Goal: Find specific page/section

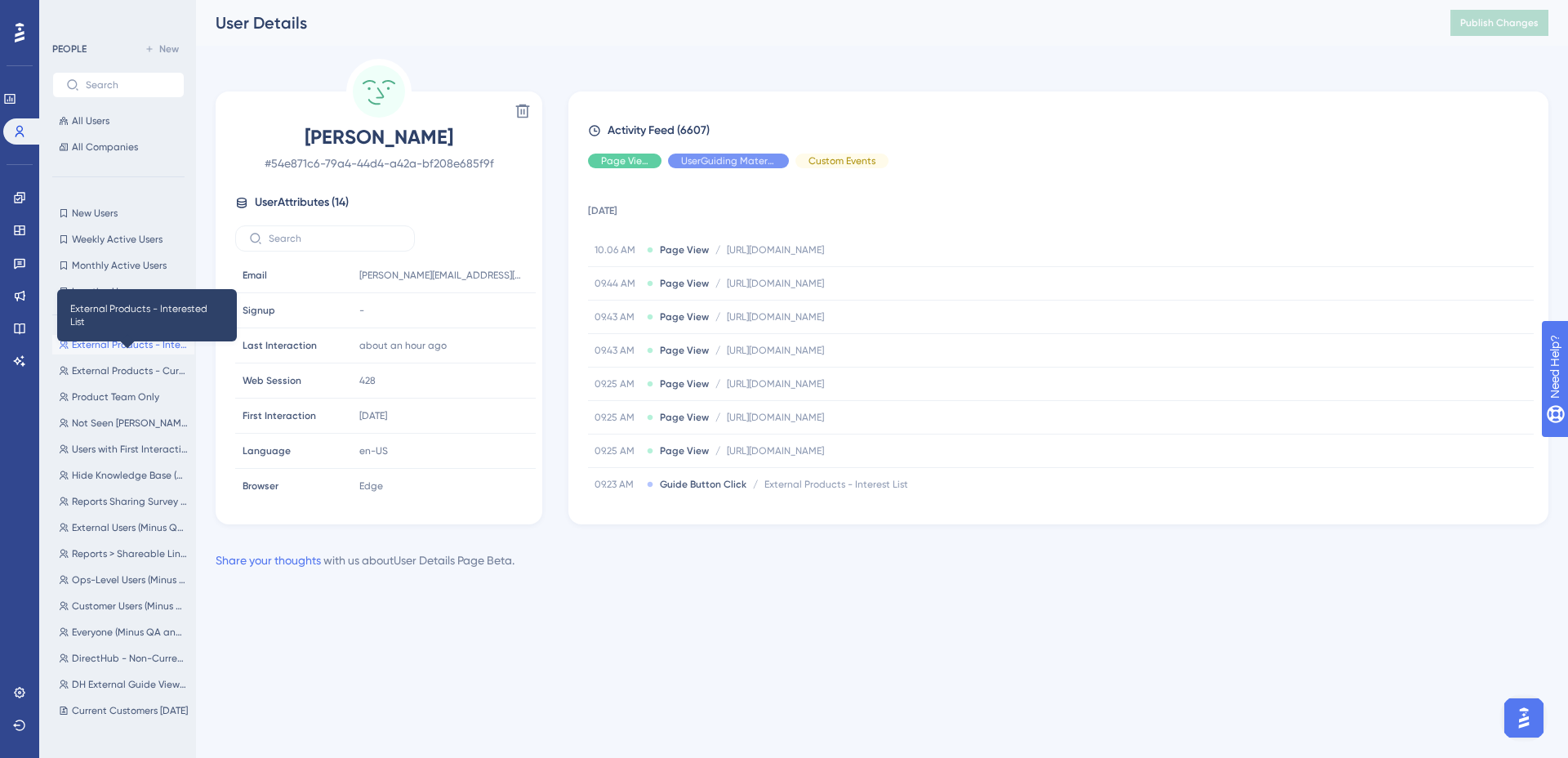
click at [118, 346] on span "External Products - Interested List" at bounding box center [130, 345] width 116 height 13
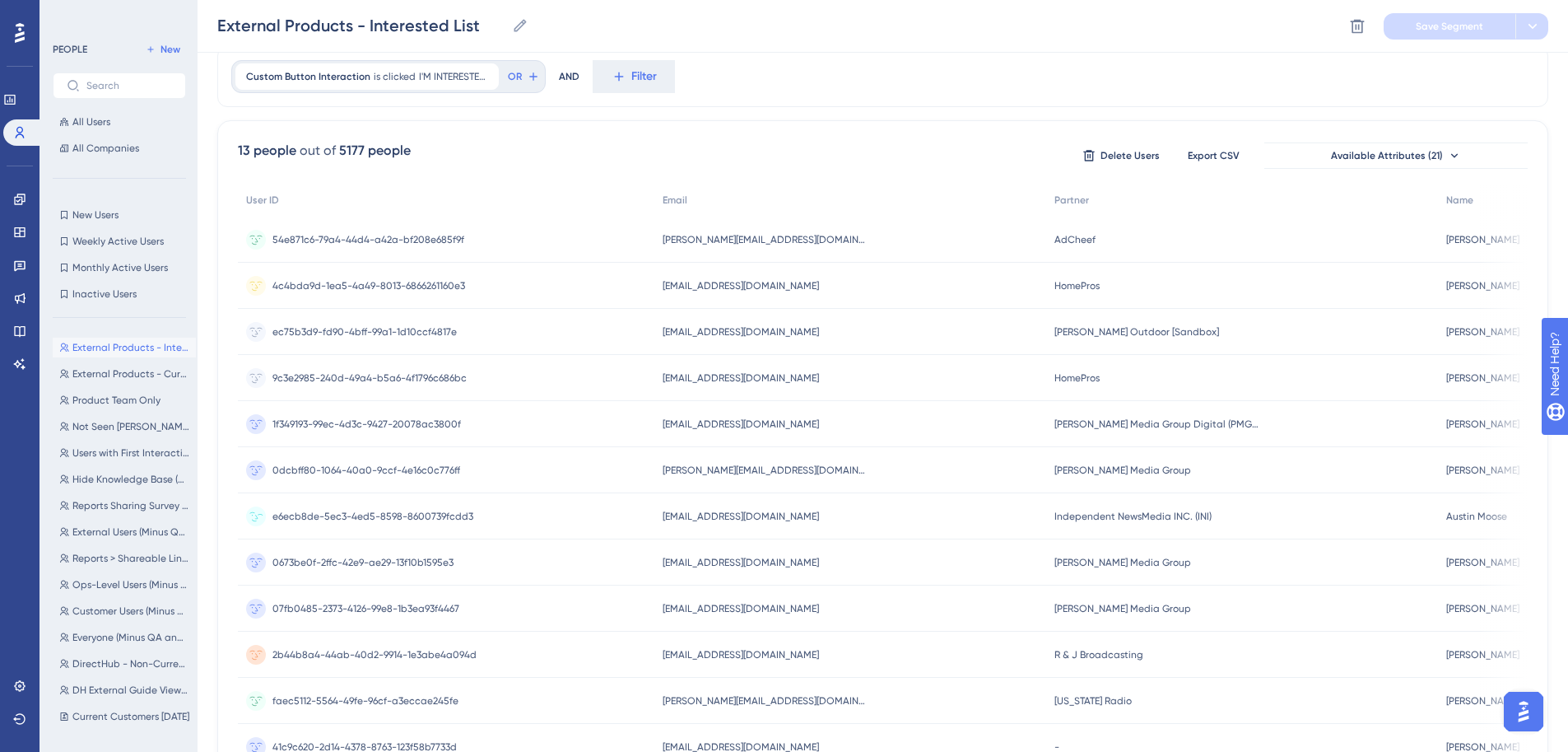
scroll to position [38, 0]
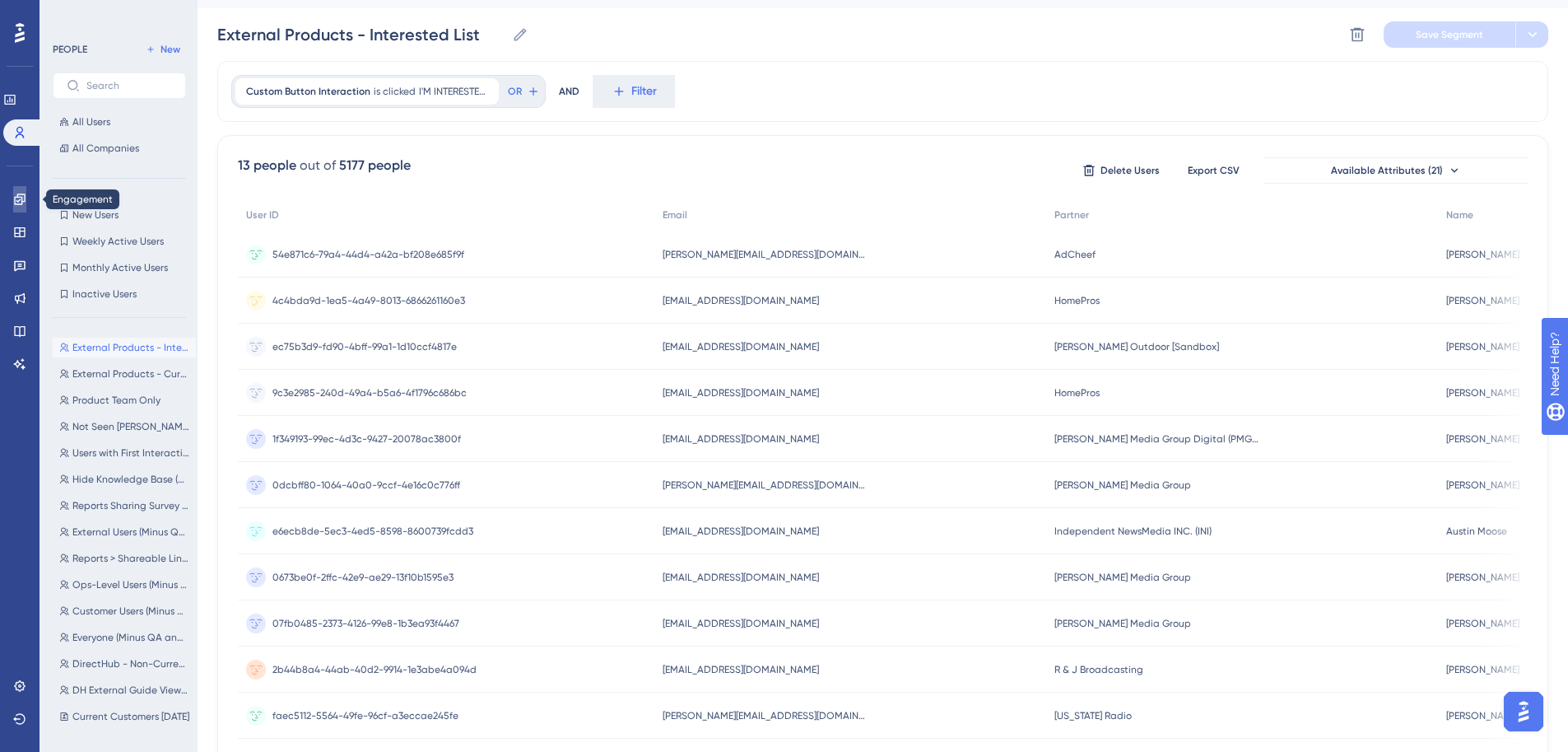
click at [15, 200] on icon at bounding box center [19, 198] width 10 height 10
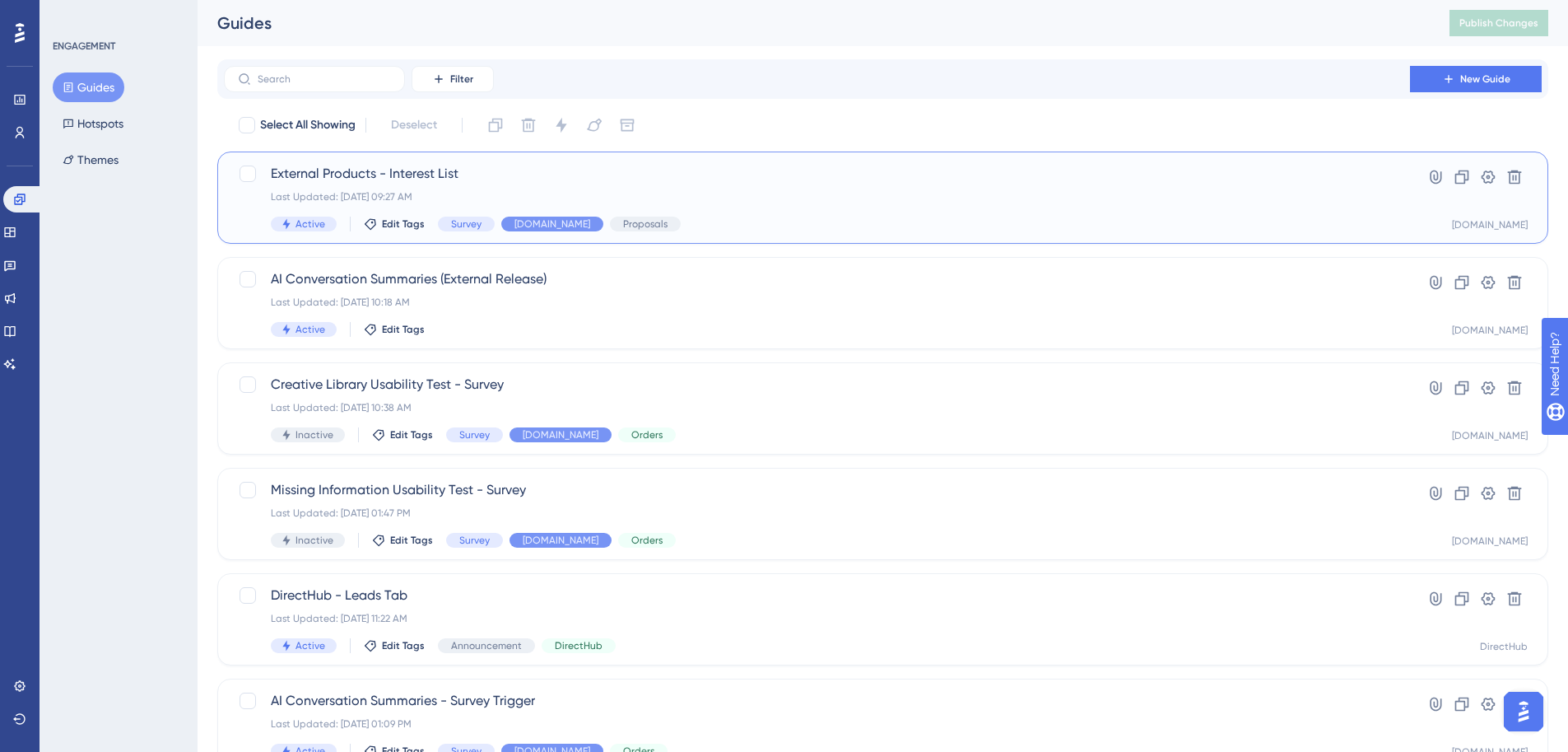
click at [466, 179] on span "External Products - Interest List" at bounding box center [816, 173] width 1092 height 20
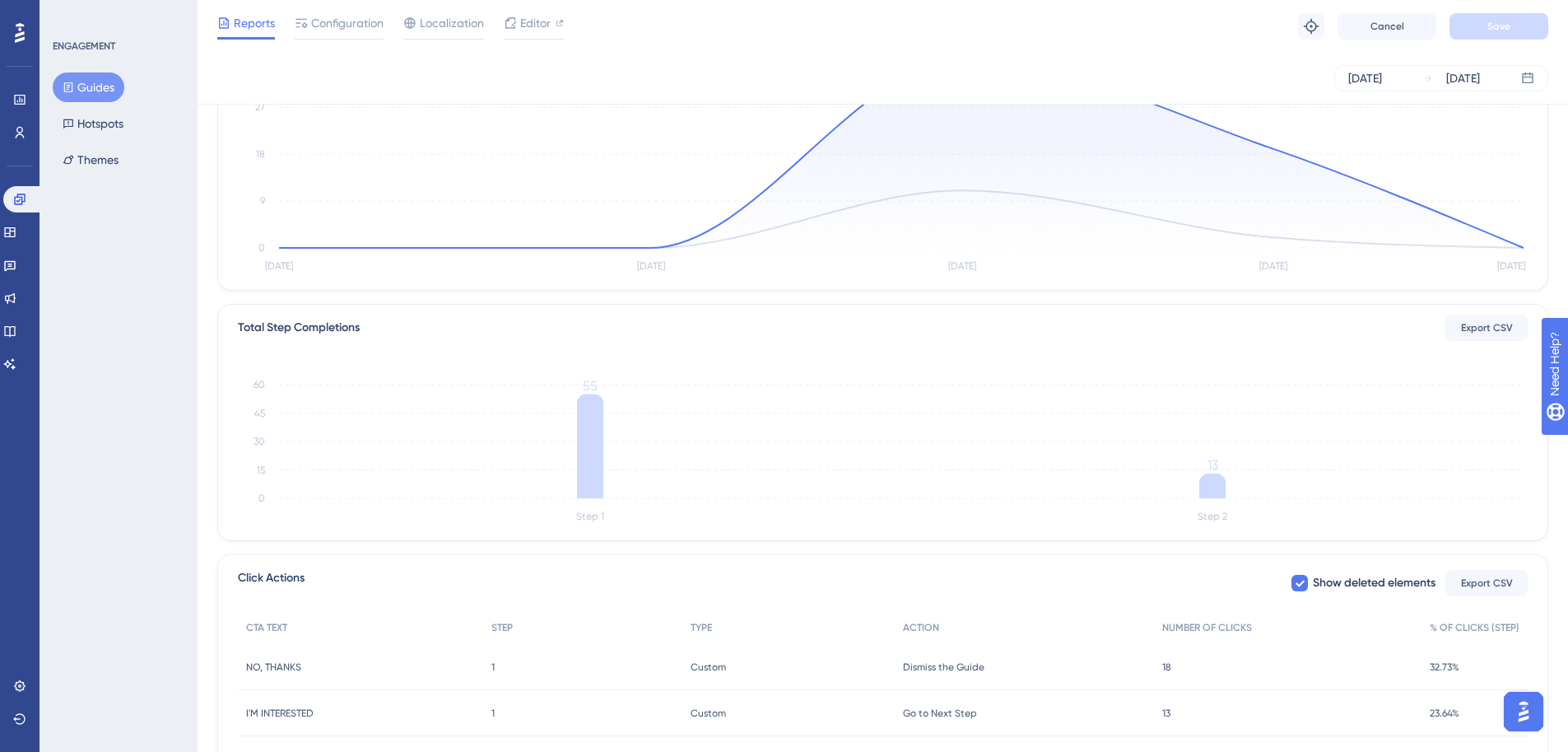
scroll to position [291, 0]
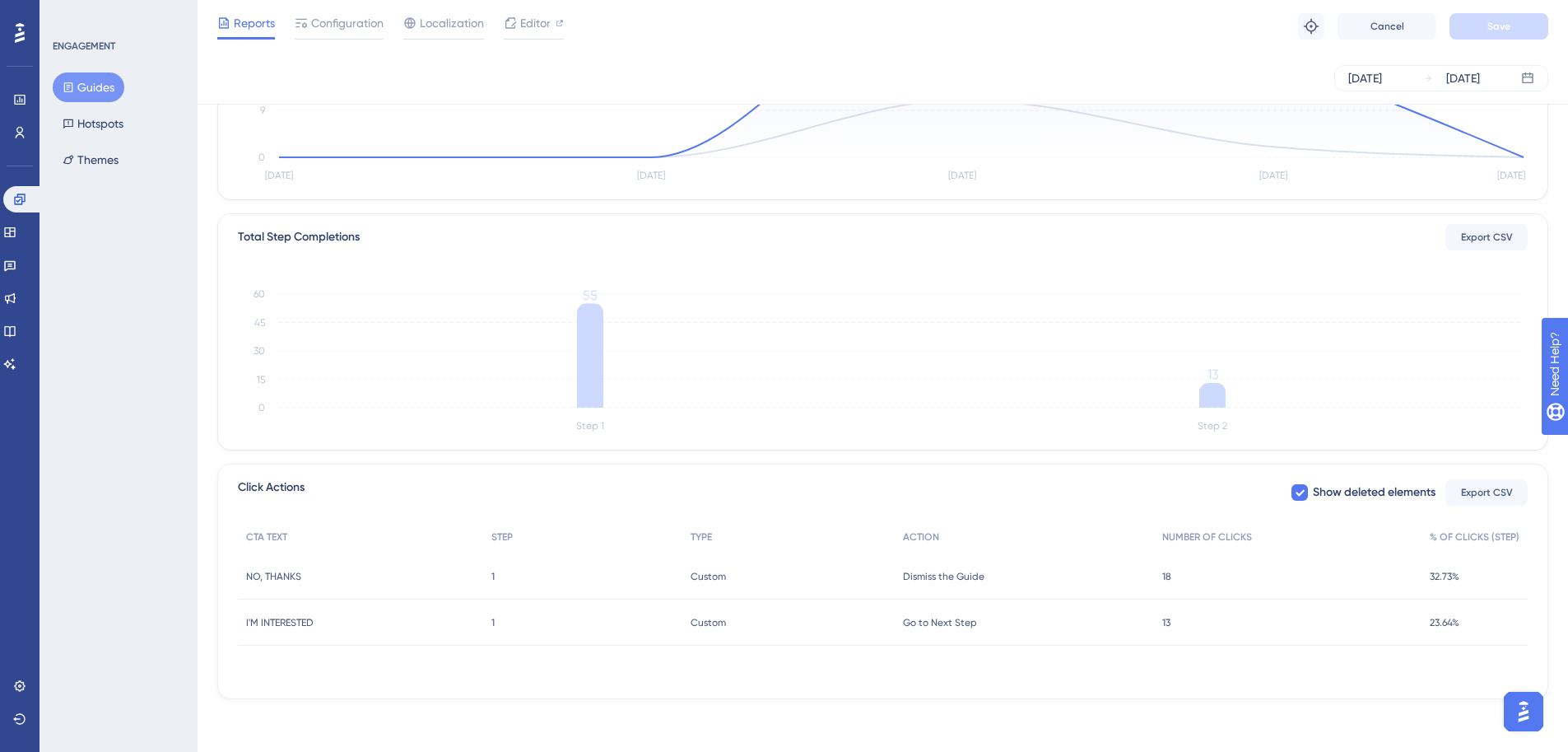
drag, startPoint x: 1165, startPoint y: 627, endPoint x: 1184, endPoint y: 630, distance: 19.2
click at [1184, 630] on div "13 13" at bounding box center [1287, 622] width 268 height 46
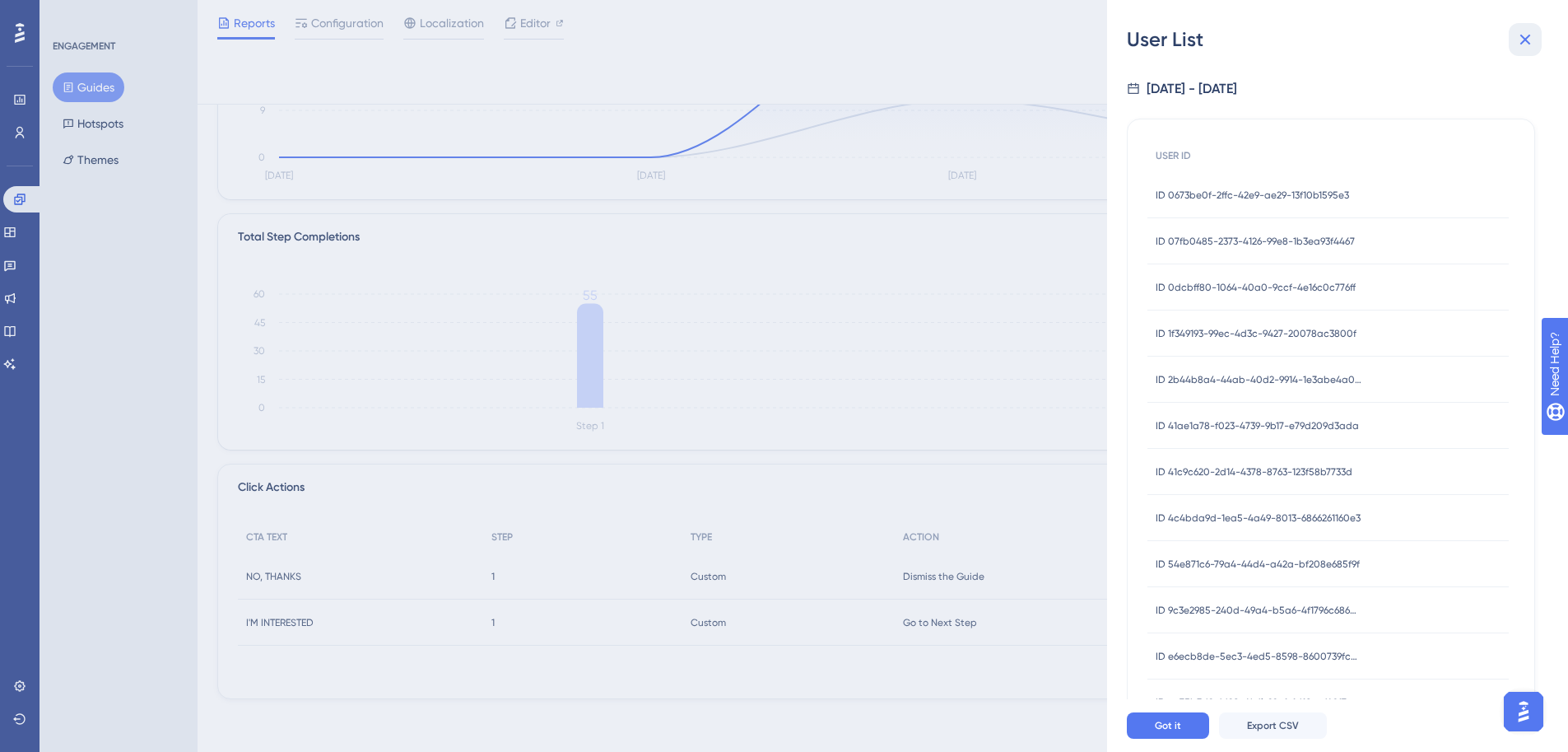
click at [1519, 42] on icon at bounding box center [1525, 39] width 20 height 20
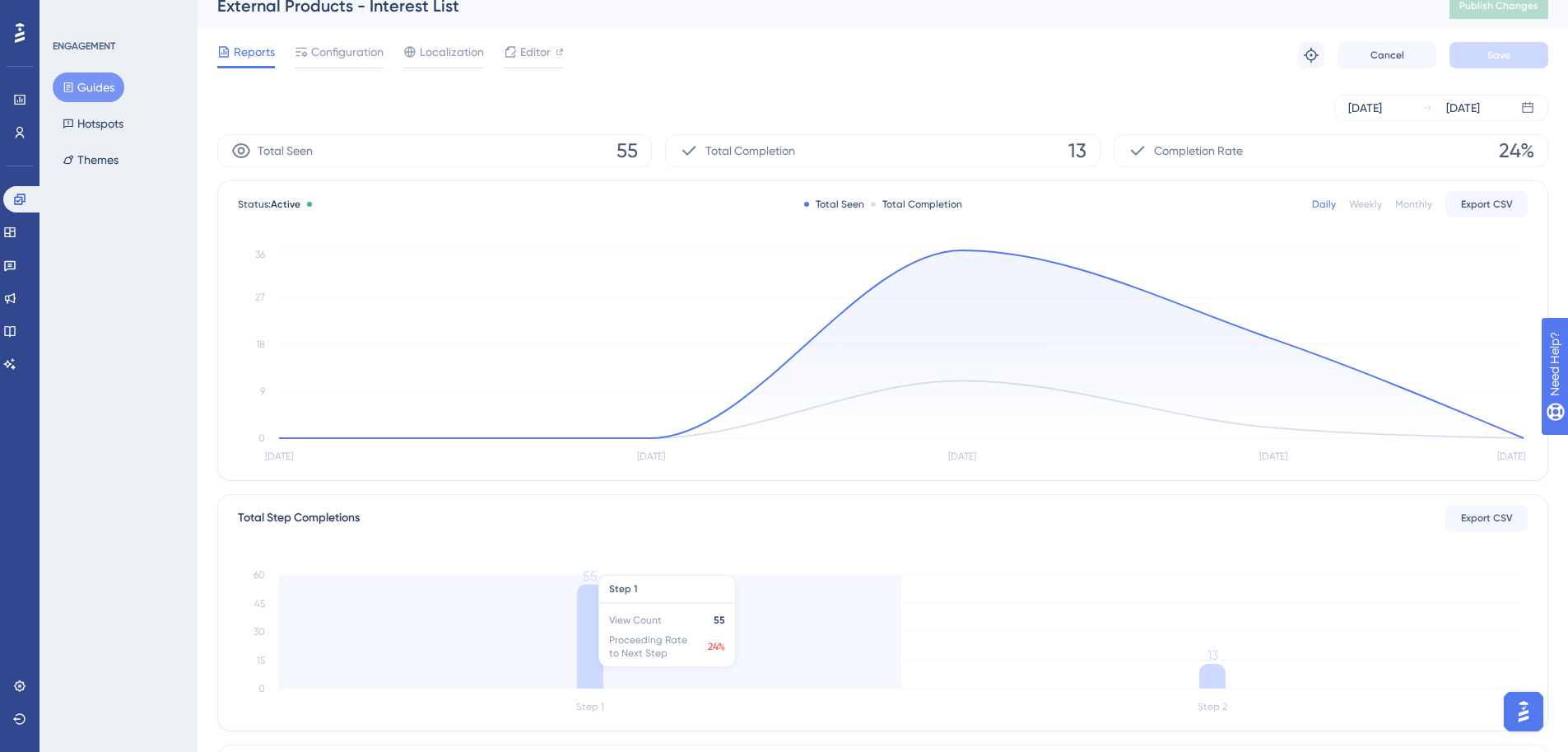
scroll to position [0, 0]
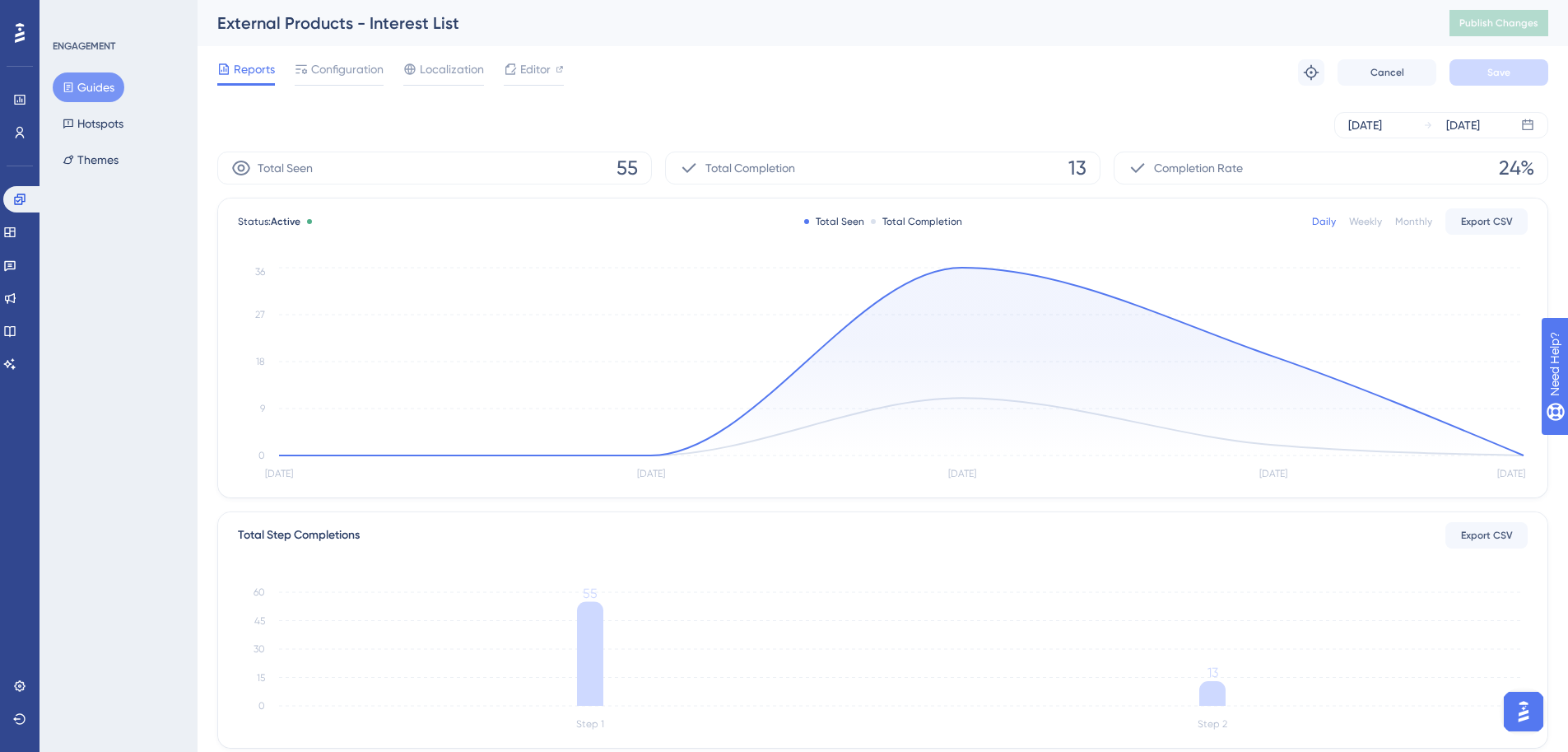
click at [196, 310] on div "ENGAGEMENT Guides Hotspots Themes" at bounding box center [118, 376] width 158 height 752
click at [555, 79] on div "Editor" at bounding box center [534, 72] width 60 height 26
